Goal: Navigation & Orientation: Find specific page/section

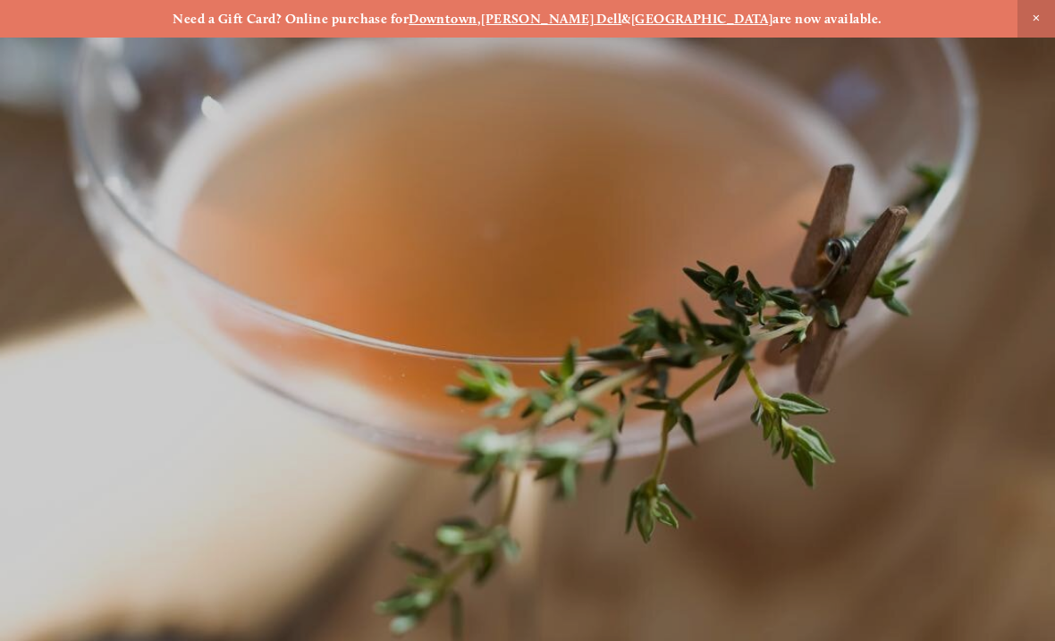
scroll to position [-13, 0]
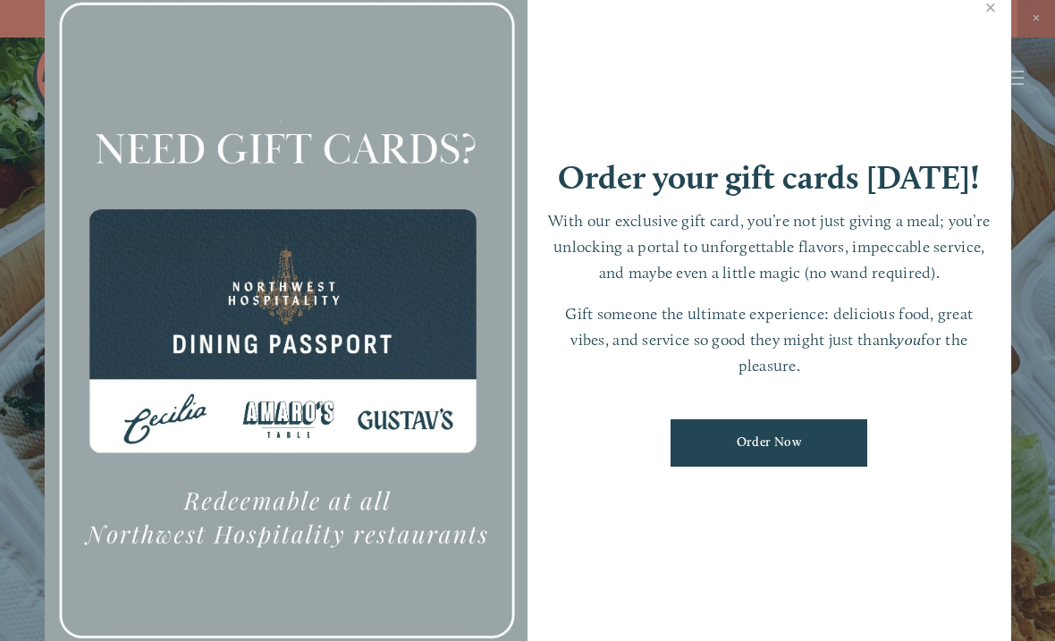
click at [1000, 18] on link "Close" at bounding box center [991, 10] width 35 height 50
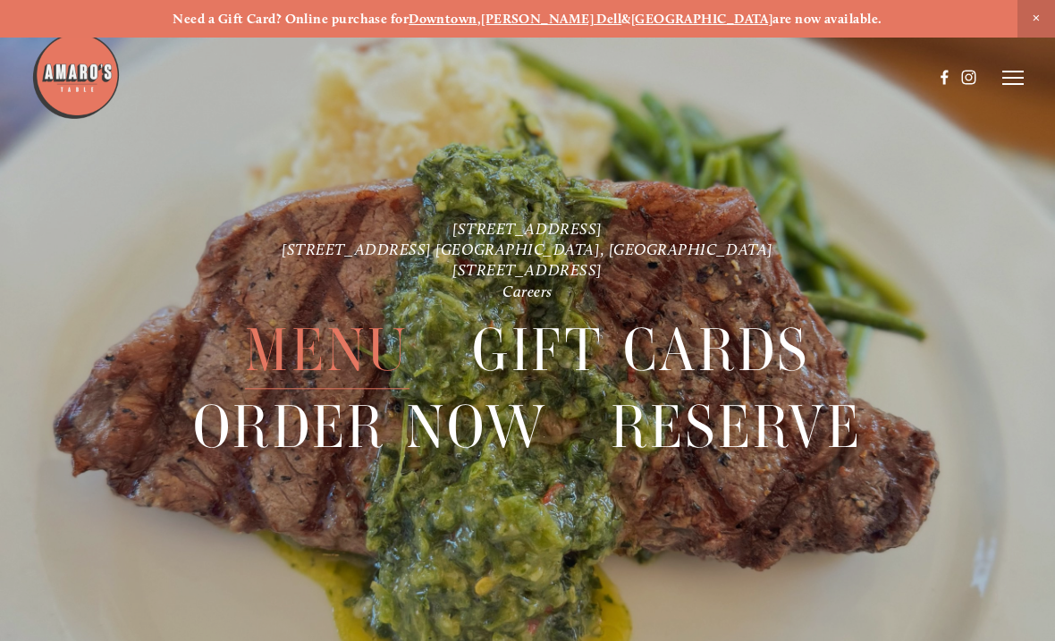
scroll to position [38, 0]
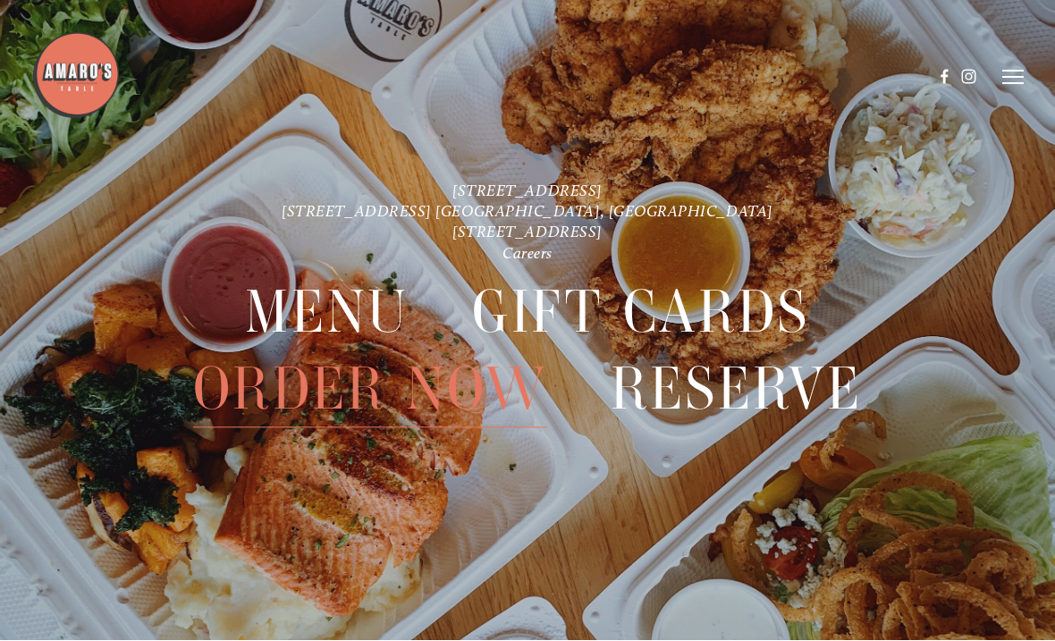
click at [1018, 78] on line at bounding box center [1012, 78] width 21 height 0
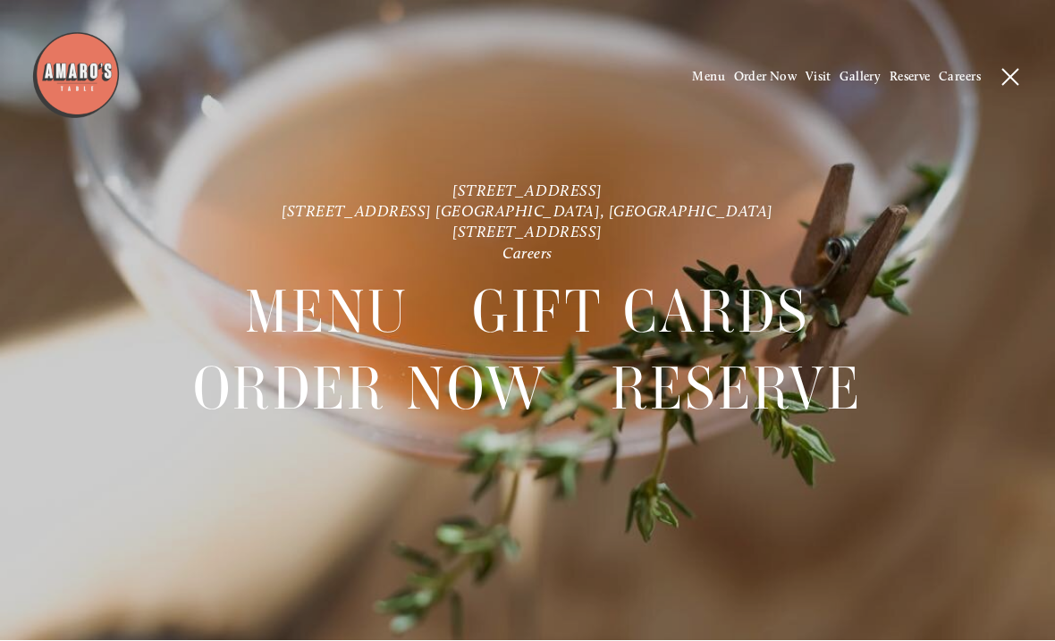
click at [697, 84] on span "Menu" at bounding box center [708, 77] width 33 height 15
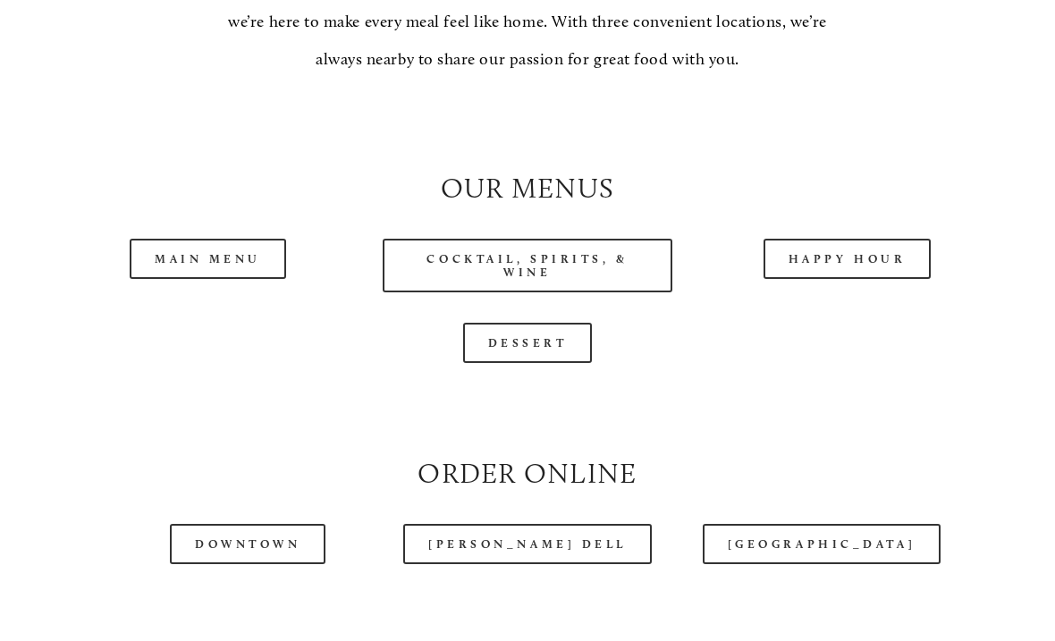
scroll to position [1543, 0]
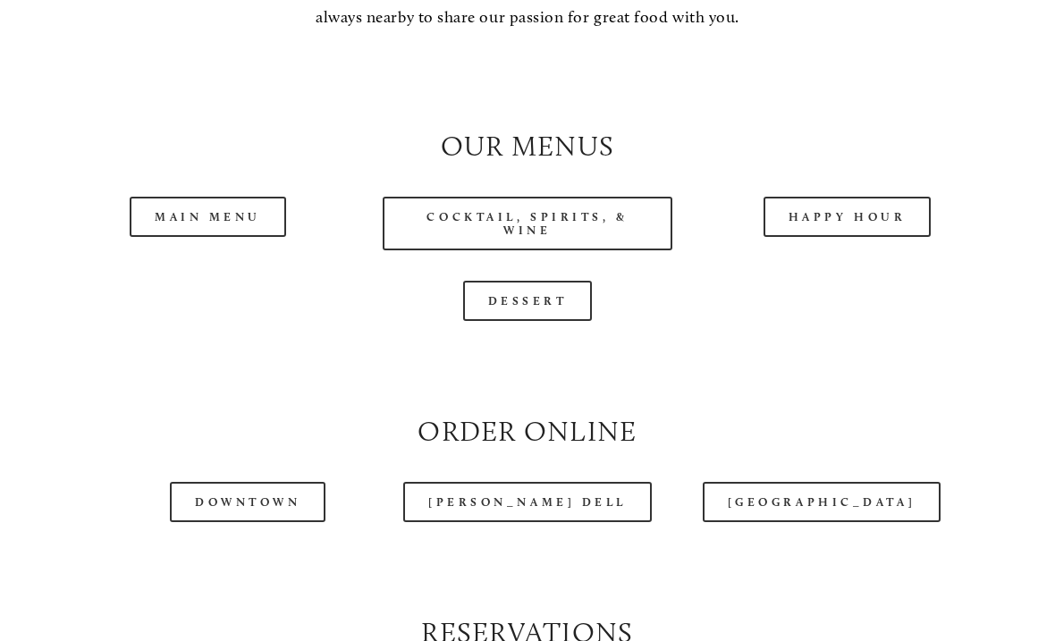
click at [163, 232] on link "Main Menu" at bounding box center [208, 217] width 156 height 40
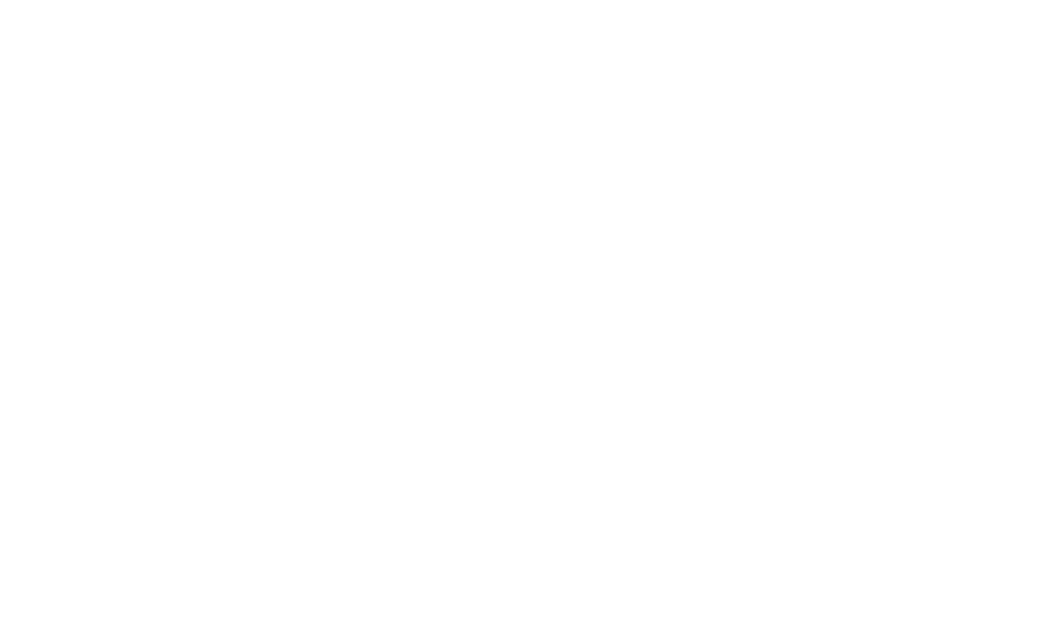
scroll to position [38, 0]
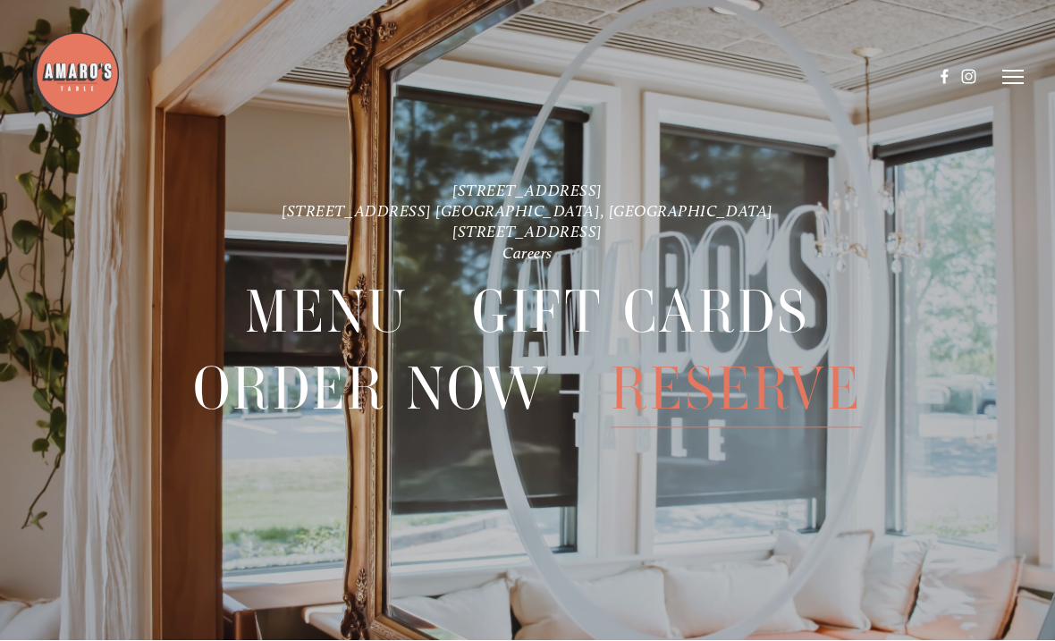
click at [1019, 78] on icon at bounding box center [1012, 78] width 21 height 16
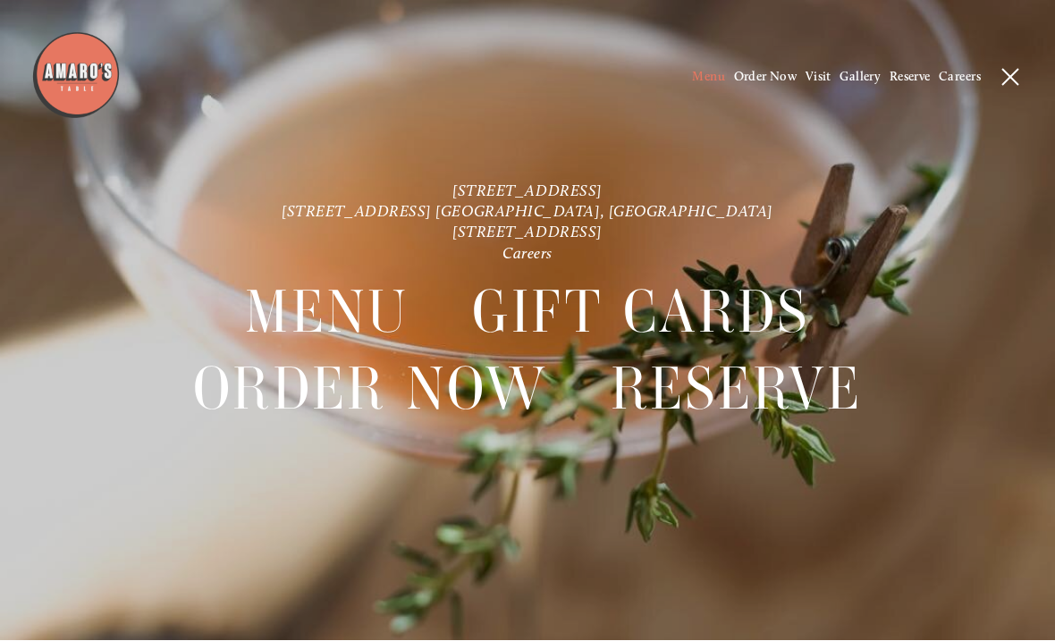
scroll to position [0, 0]
